Goal: Transaction & Acquisition: Purchase product/service

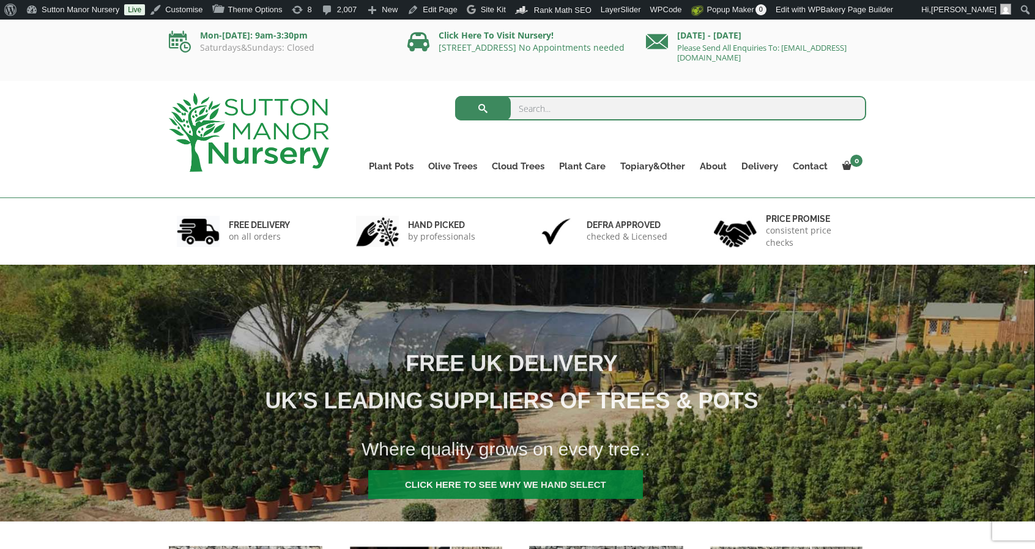
click at [584, 116] on input "search" at bounding box center [661, 108] width 412 height 24
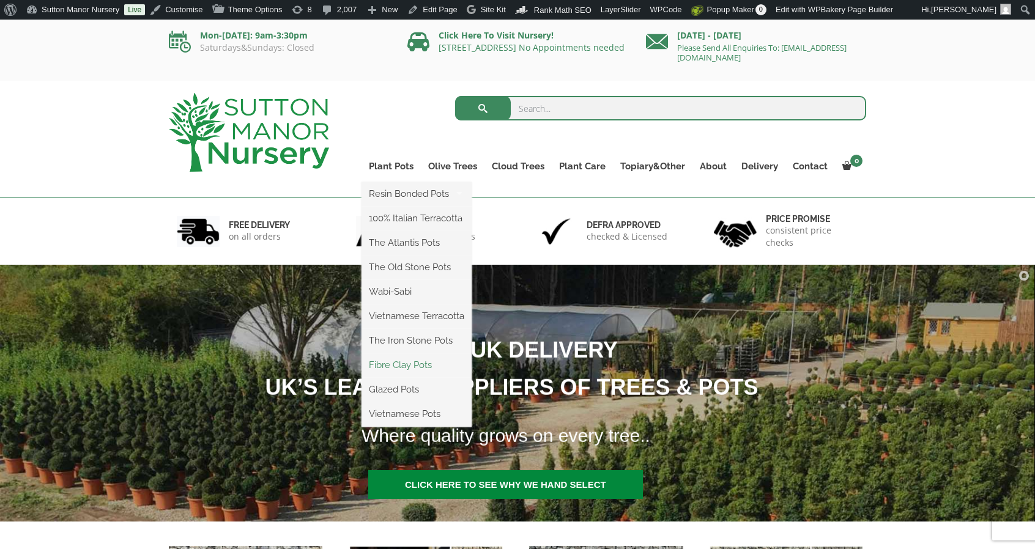
click at [414, 365] on link "Fibre Clay Pots" at bounding box center [417, 365] width 110 height 18
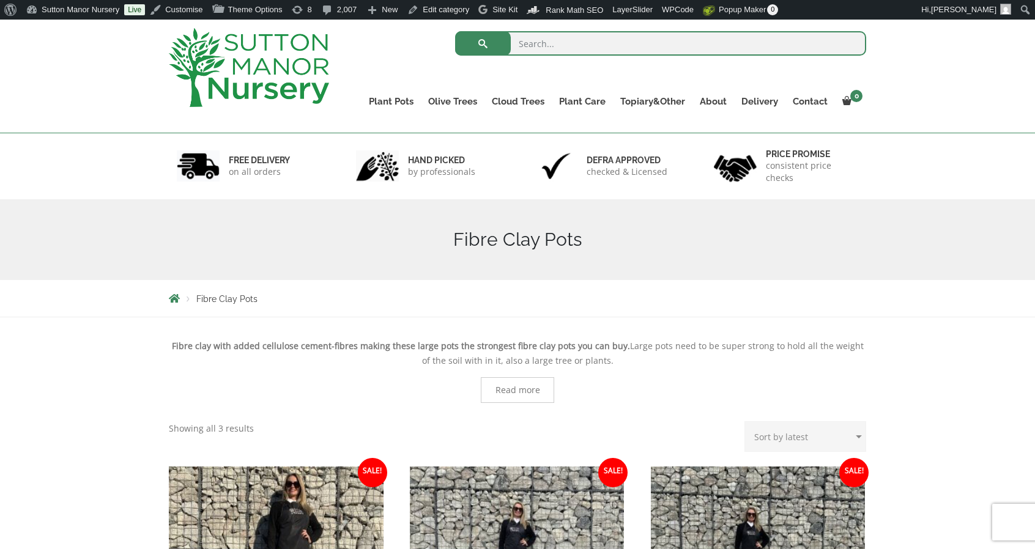
scroll to position [61, 0]
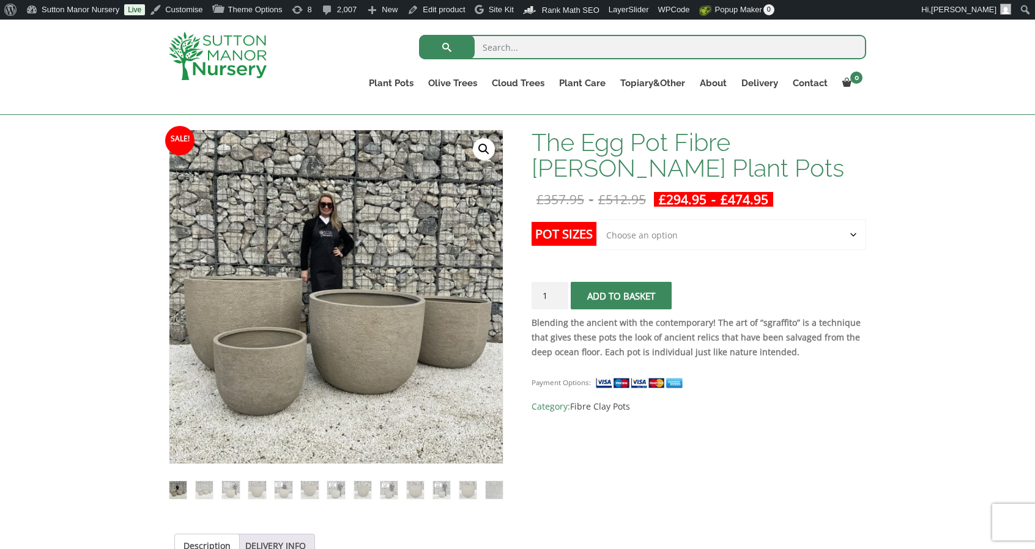
scroll to position [162, 0]
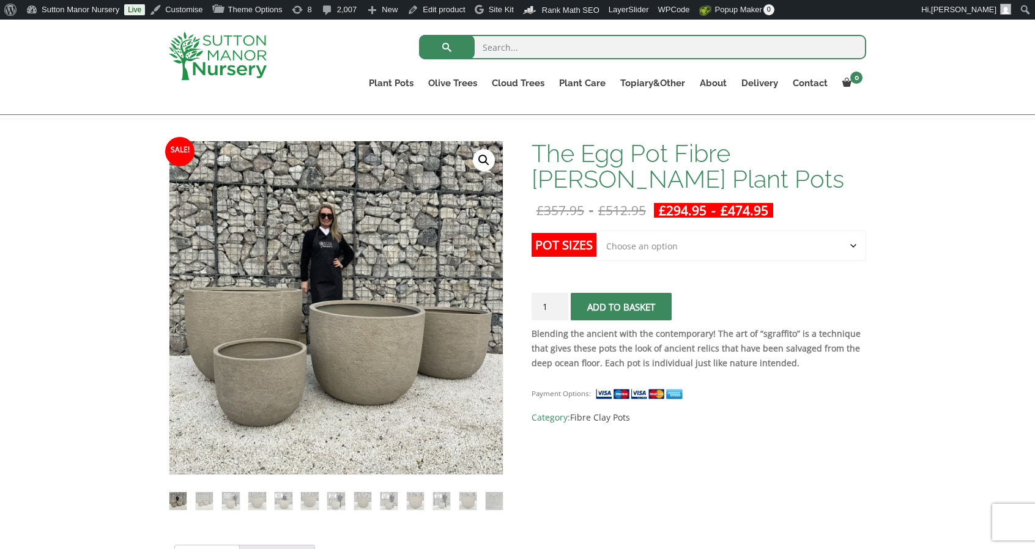
click at [704, 244] on select "Choose an option Click here to buy the 5th To Largest Pot In The Picture Click …" at bounding box center [731, 246] width 270 height 31
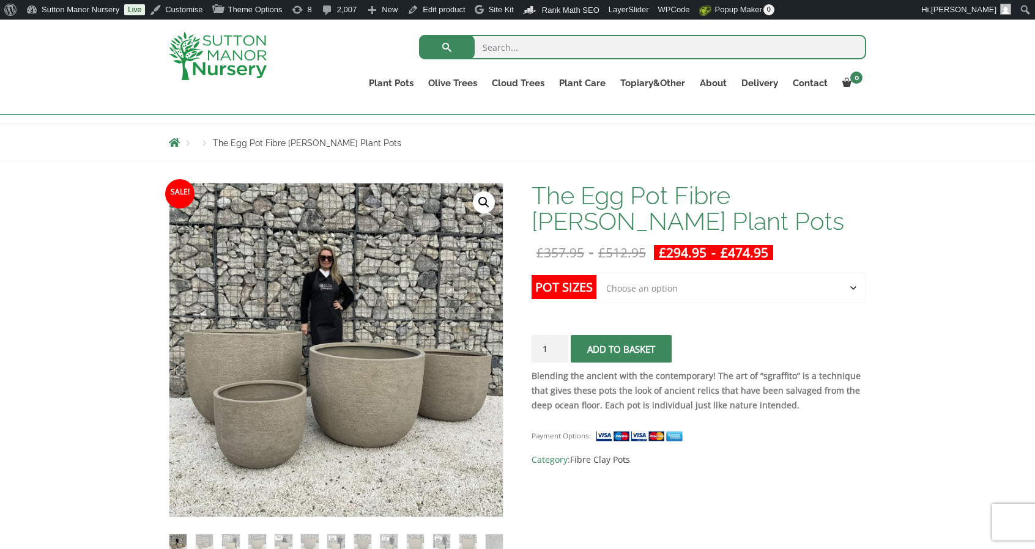
scroll to position [100, 0]
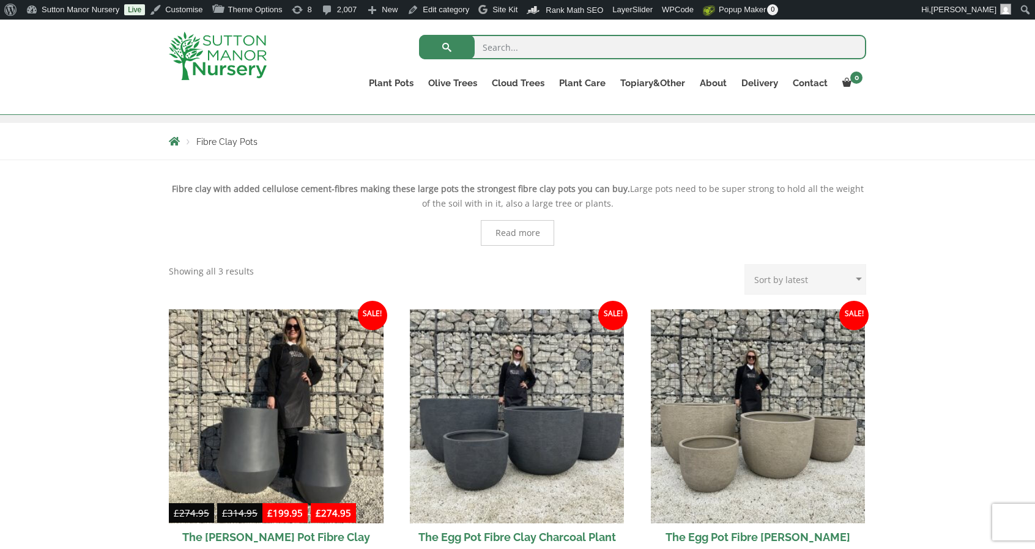
scroll to position [245, 0]
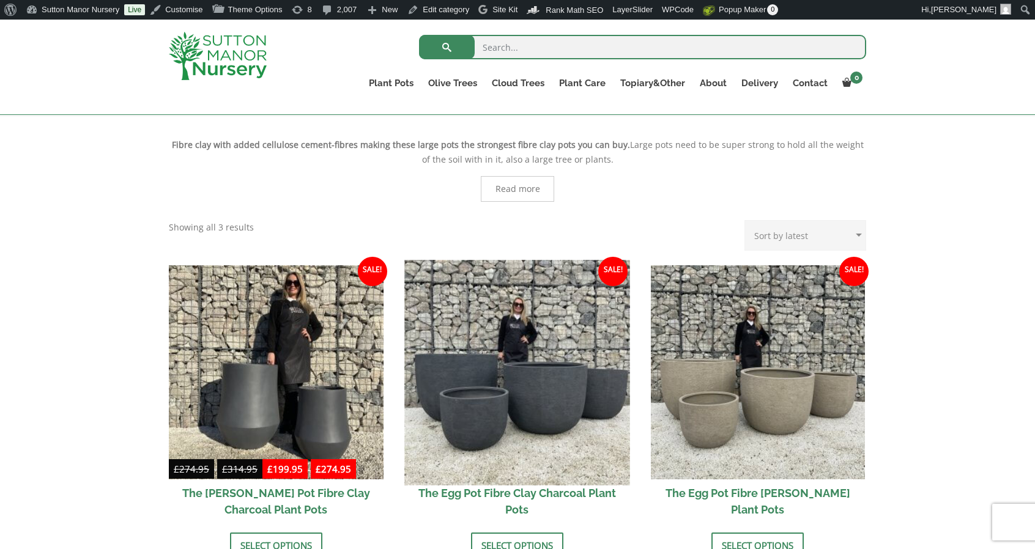
click at [538, 377] on img at bounding box center [516, 372] width 225 height 225
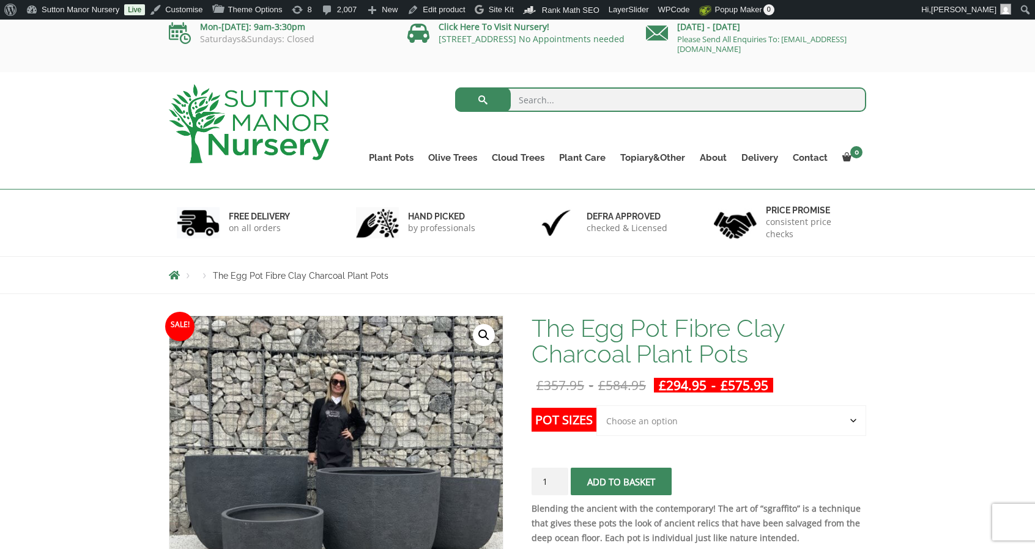
scroll to position [122, 0]
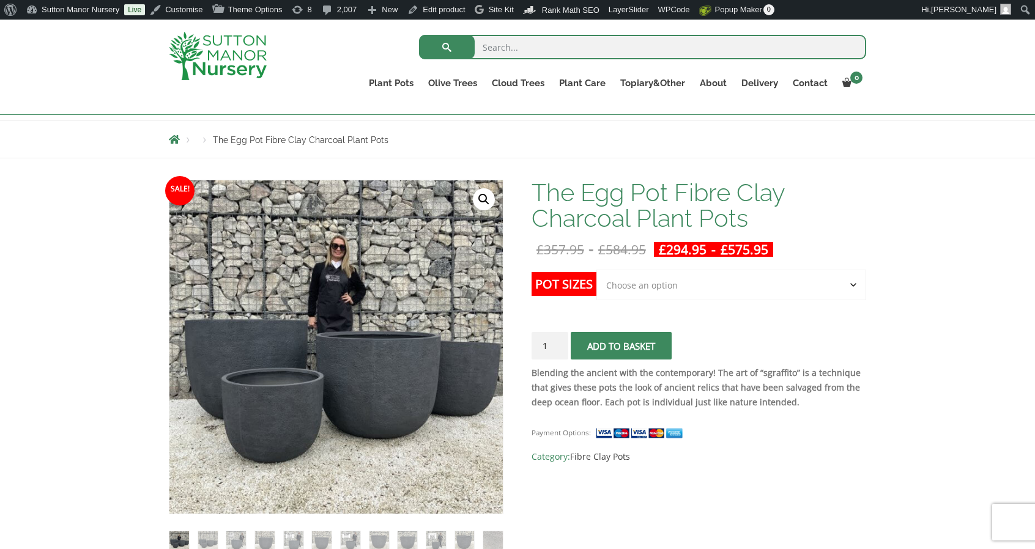
click at [720, 284] on select "Choose an option Click here to buy the 5th To Largest Pot In The Picture Click …" at bounding box center [731, 285] width 270 height 31
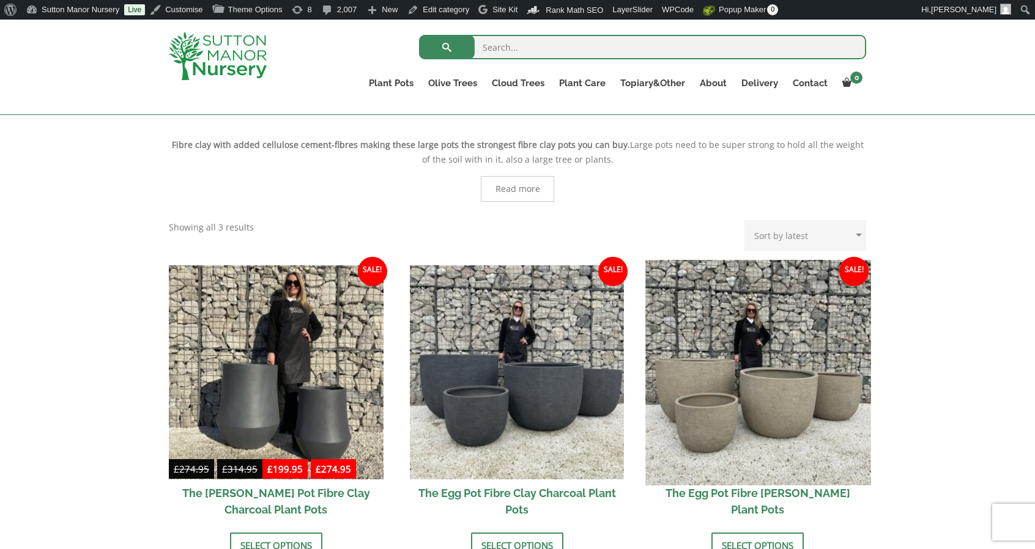
click at [749, 352] on img at bounding box center [757, 372] width 225 height 225
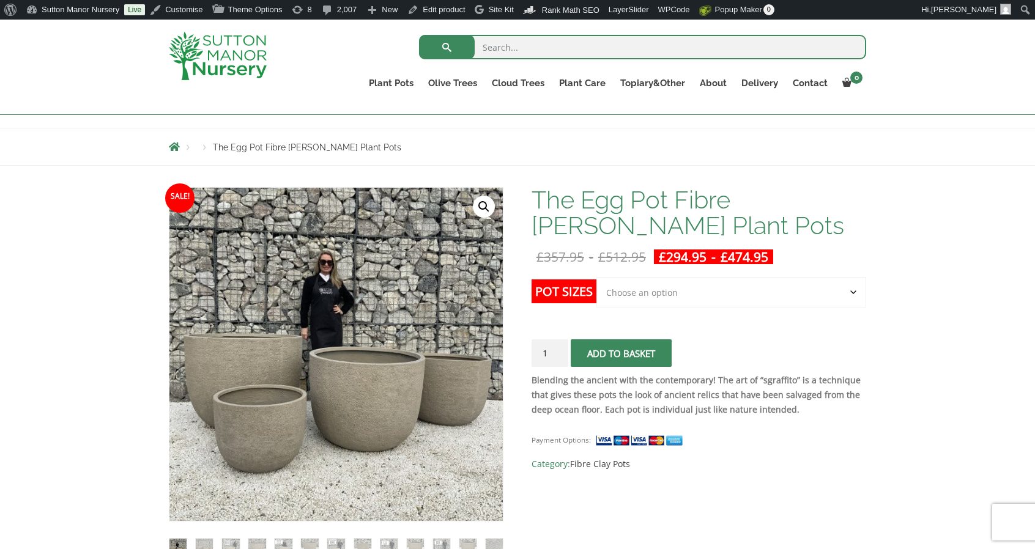
scroll to position [111, 0]
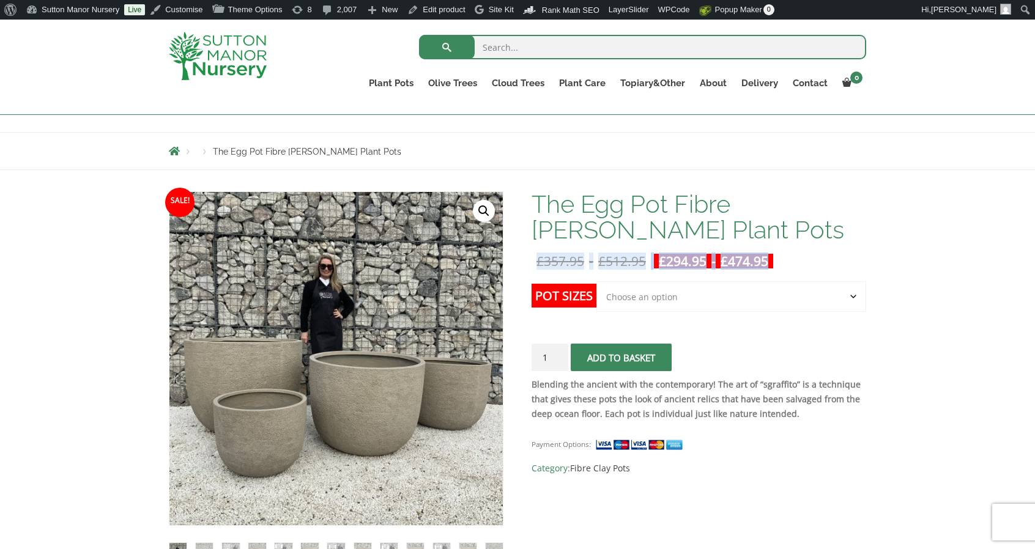
drag, startPoint x: 796, startPoint y: 261, endPoint x: 534, endPoint y: 253, distance: 262.0
click at [534, 254] on p "£ 357.95 - £ 512.95 £ 294.95 - £ 474.95" at bounding box center [699, 261] width 335 height 15
click at [806, 256] on p "£ 357.95 - £ 512.95 £ 294.95 - £ 474.95" at bounding box center [699, 261] width 335 height 15
drag, startPoint x: 796, startPoint y: 261, endPoint x: 532, endPoint y: 258, distance: 264.3
click at [532, 258] on p "£ 357.95 - £ 512.95 £ 294.95 - £ 474.95" at bounding box center [699, 261] width 335 height 15
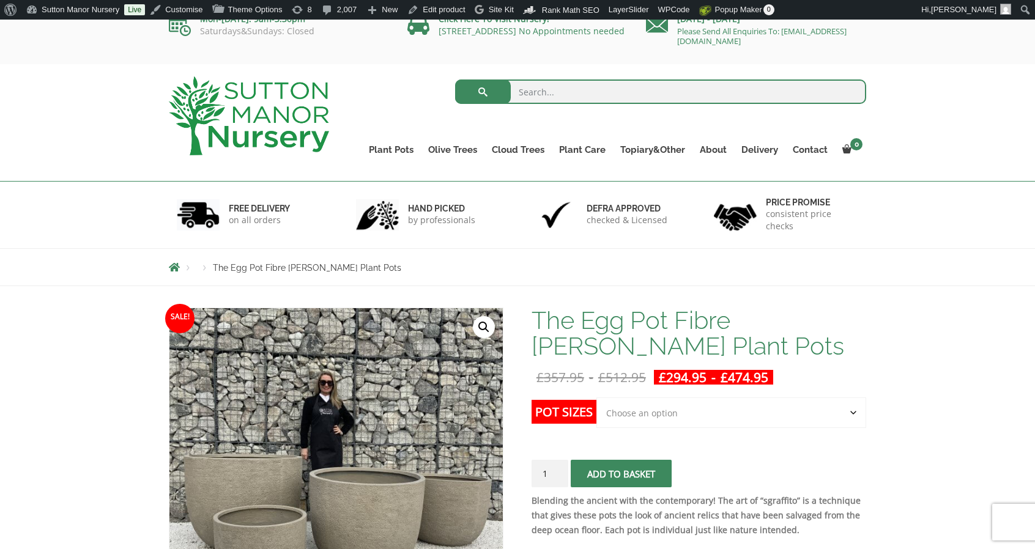
scroll to position [18, 0]
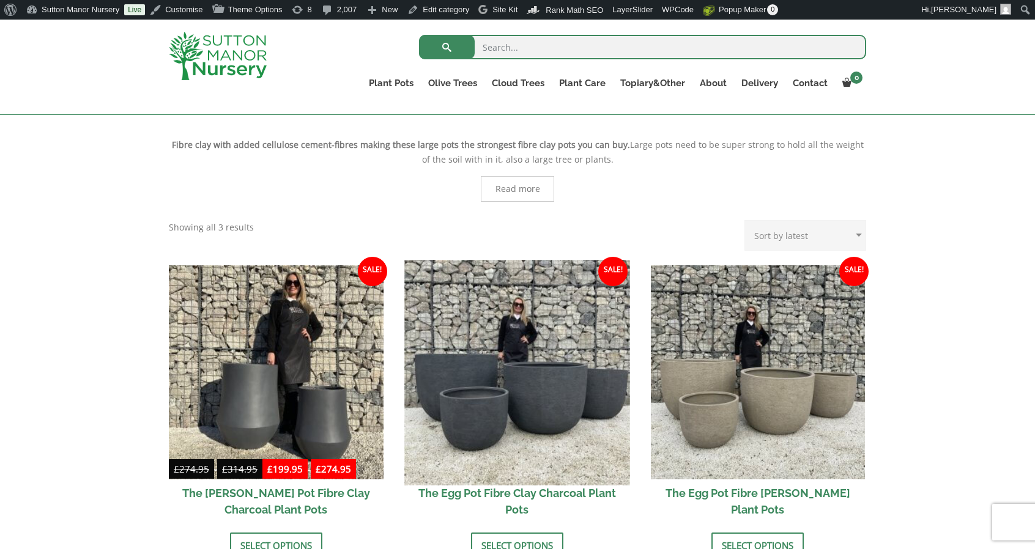
scroll to position [267, 0]
click at [529, 403] on img at bounding box center [516, 372] width 225 height 225
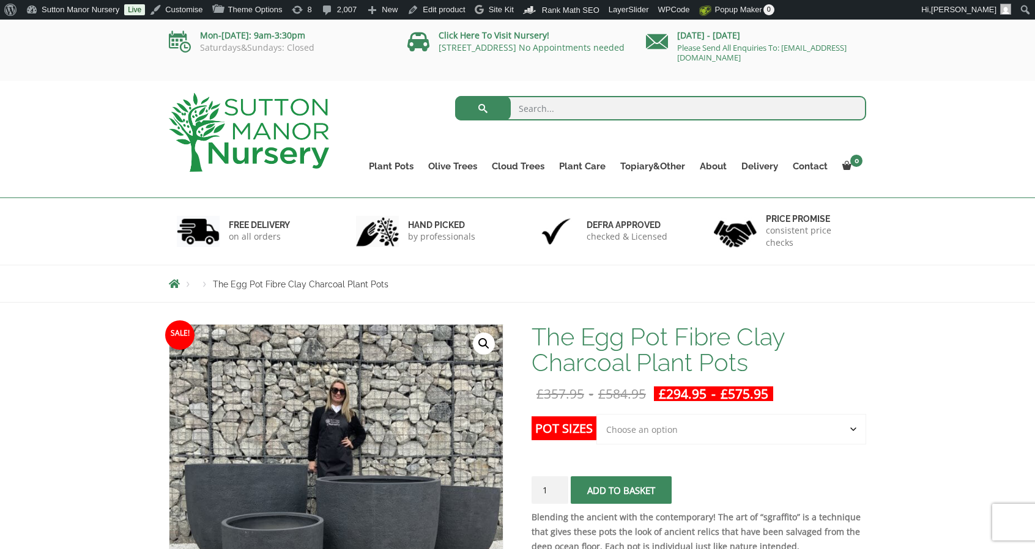
click at [795, 437] on select "Choose an option Click here to buy the 5th To Largest Pot In The Picture Click …" at bounding box center [731, 429] width 270 height 31
click at [815, 433] on select "Choose an option Click here to buy the 5th To Largest Pot In The Picture Click …" at bounding box center [731, 429] width 270 height 31
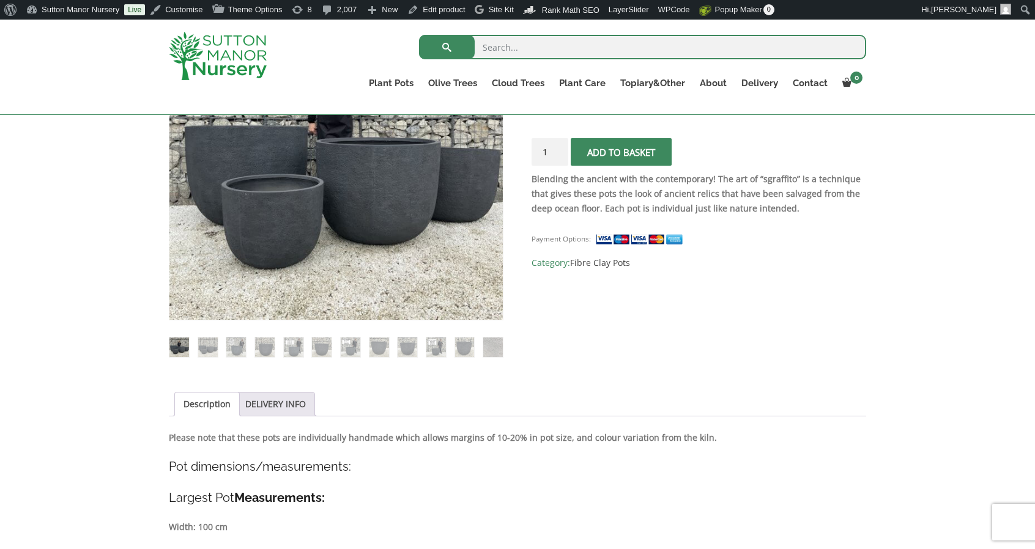
scroll to position [255, 0]
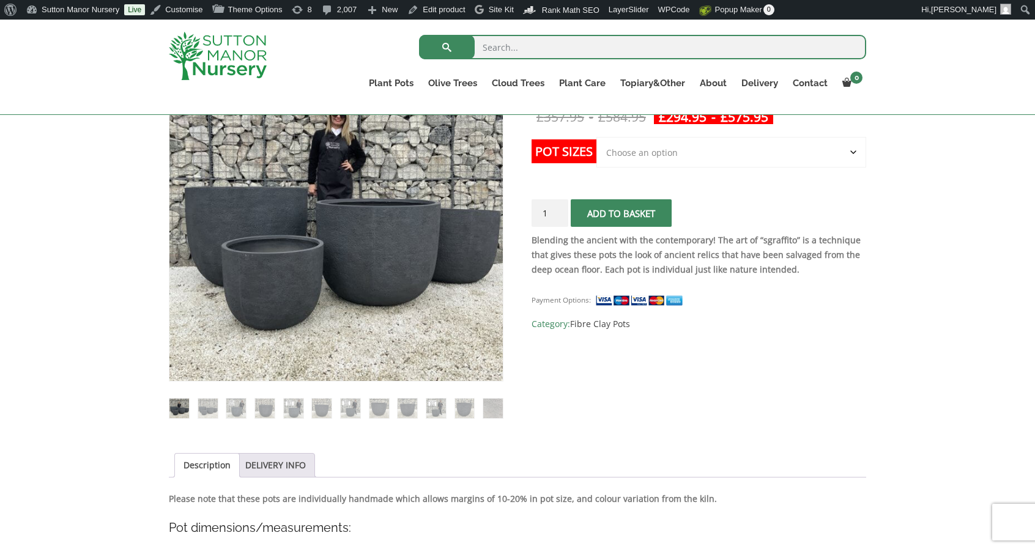
click at [245, 61] on img at bounding box center [218, 56] width 98 height 48
